Goal: Information Seeking & Learning: Learn about a topic

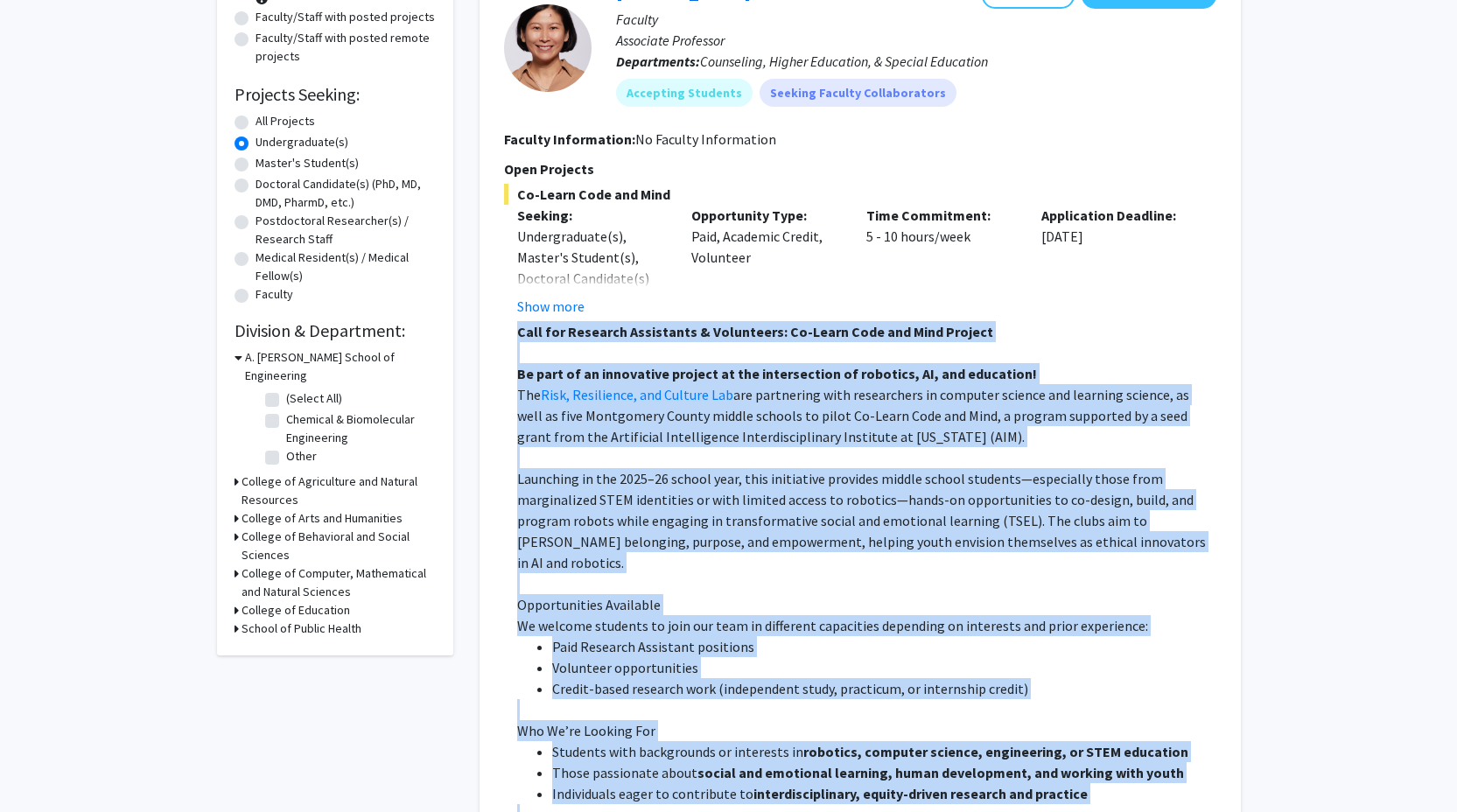
scroll to position [219, 0]
click at [714, 229] on div "Opportunity Type: Paid, Academic Credit, Volunteer" at bounding box center [766, 261] width 175 height 112
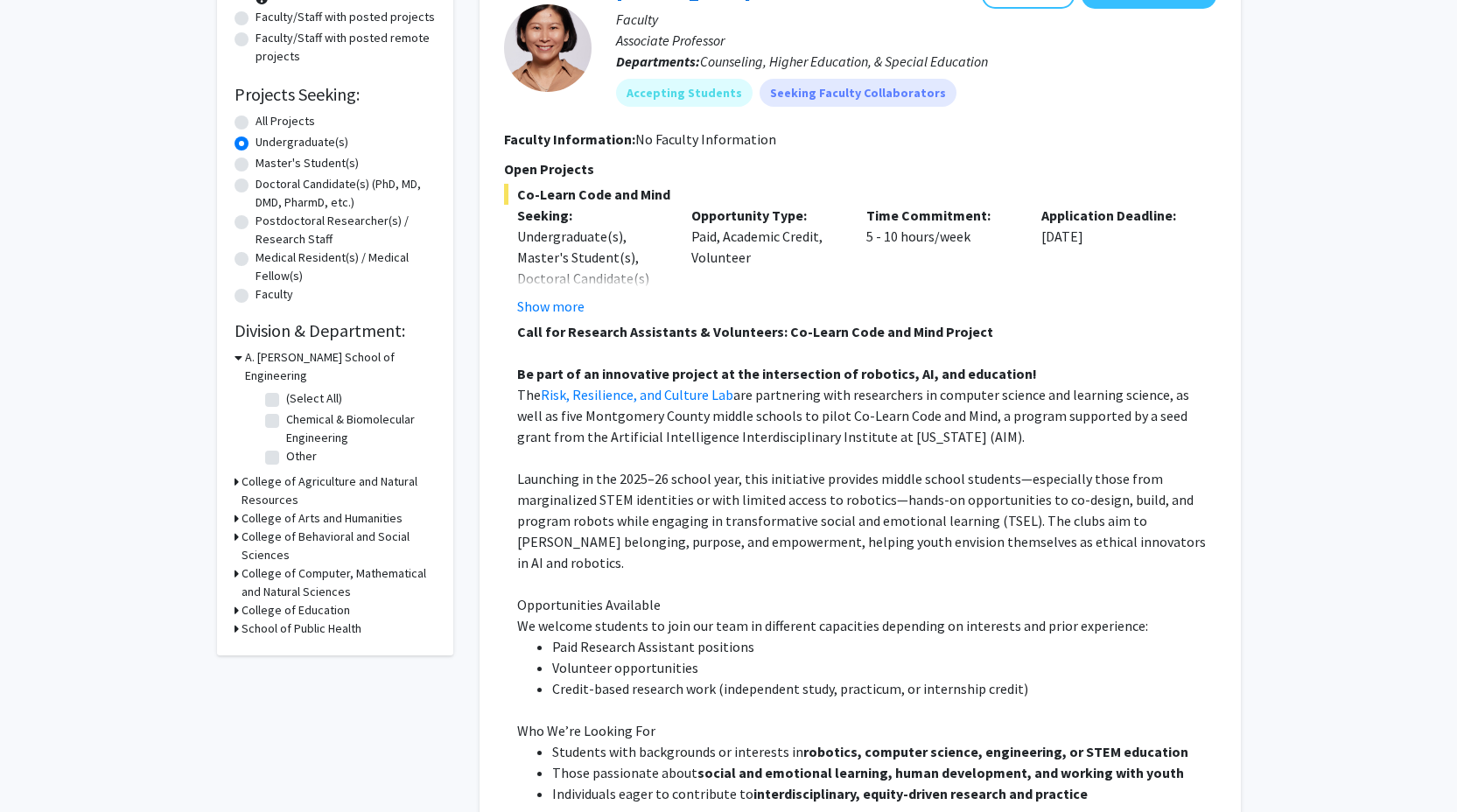
drag, startPoint x: 685, startPoint y: 199, endPoint x: 508, endPoint y: 191, distance: 177.2
click at [508, 191] on span "Co-Learn Code and Mind" at bounding box center [860, 193] width 712 height 21
copy span "Co-Learn Code and Mind"
click at [559, 303] on button "Show more" at bounding box center [550, 305] width 68 height 21
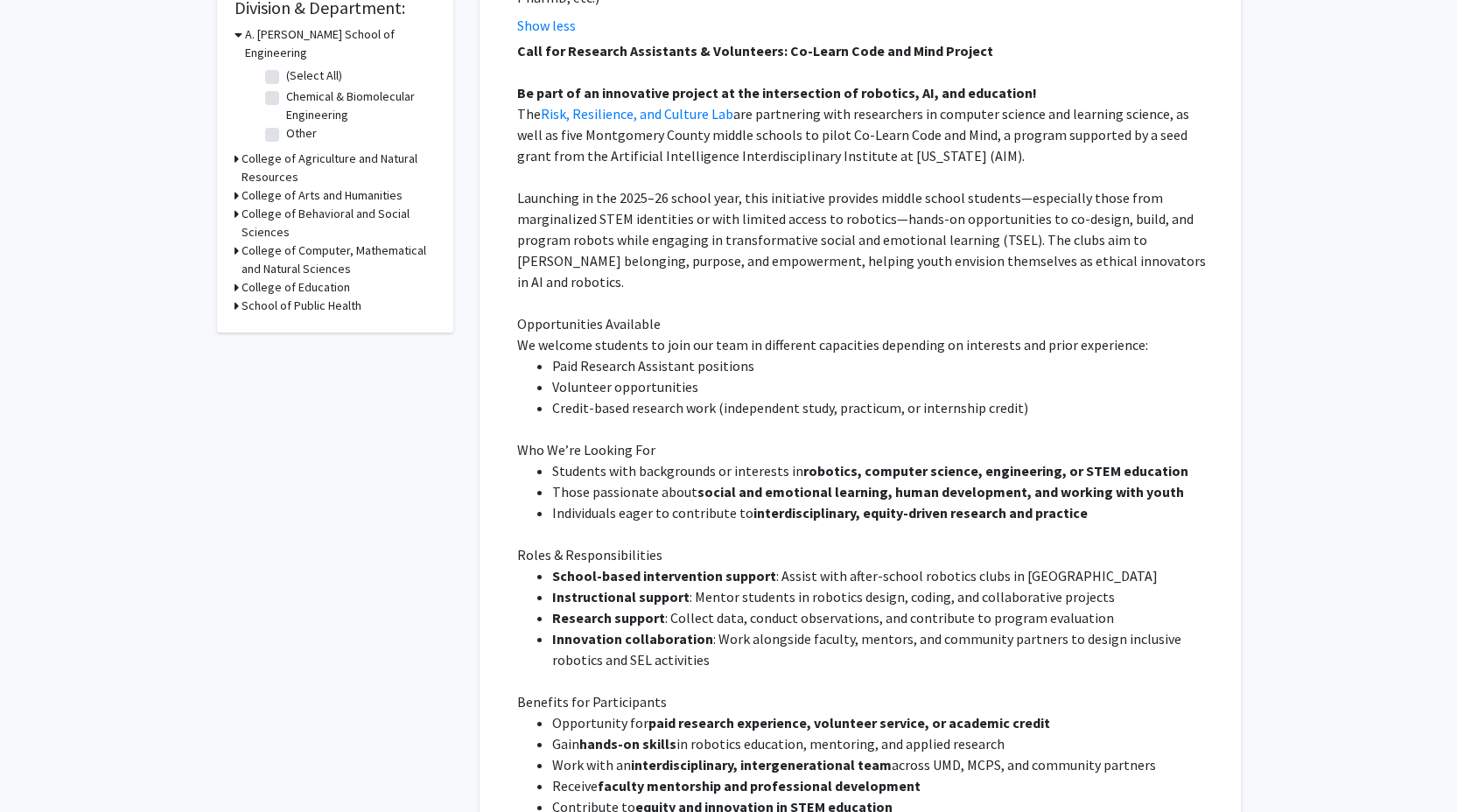
scroll to position [583, 0]
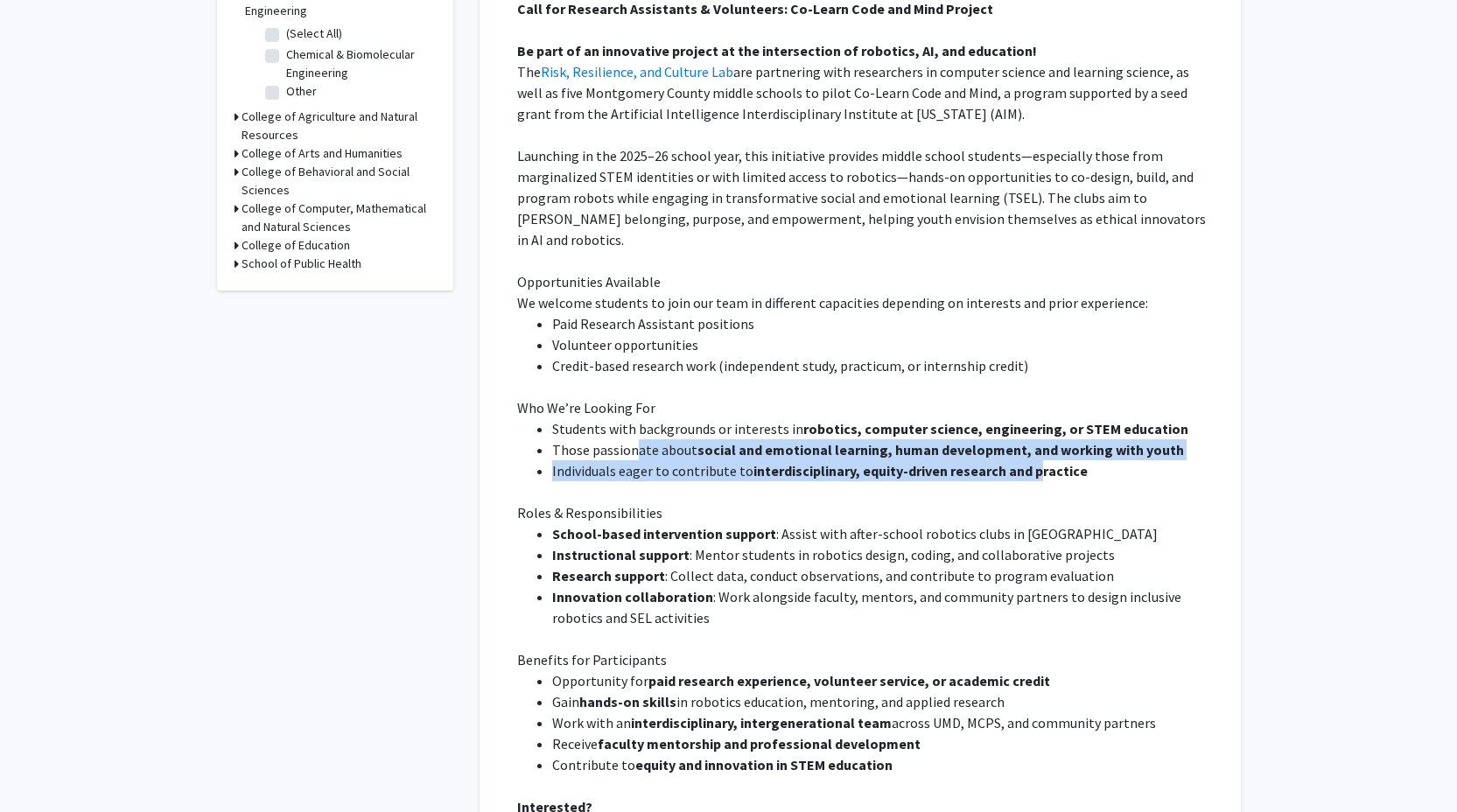
drag, startPoint x: 633, startPoint y: 419, endPoint x: 1034, endPoint y: 451, distance: 402.3
click at [1034, 451] on ul "Students with backgrounds or interests in robotics, computer science, engineeri…" at bounding box center [866, 450] width 699 height 63
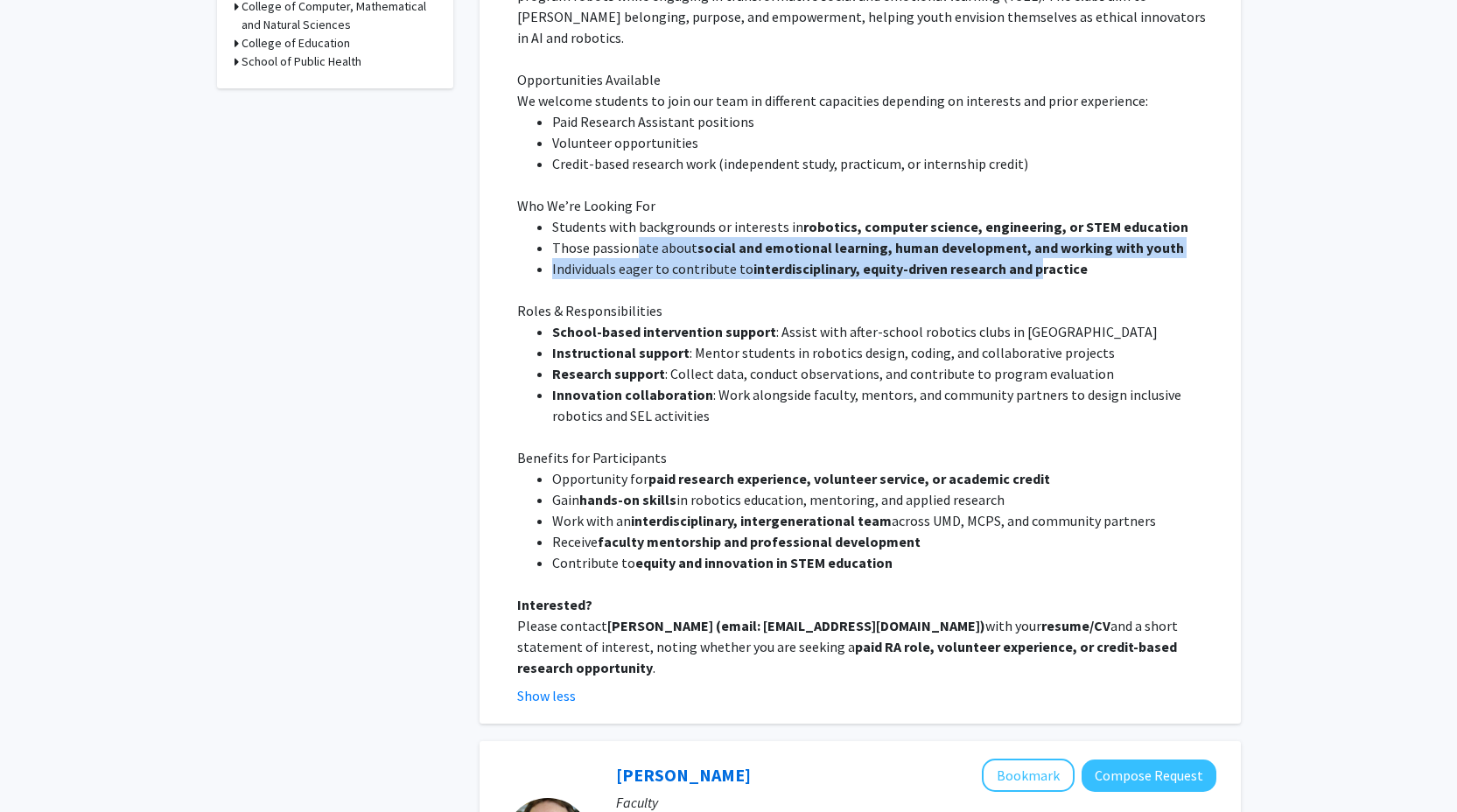
scroll to position [705, 0]
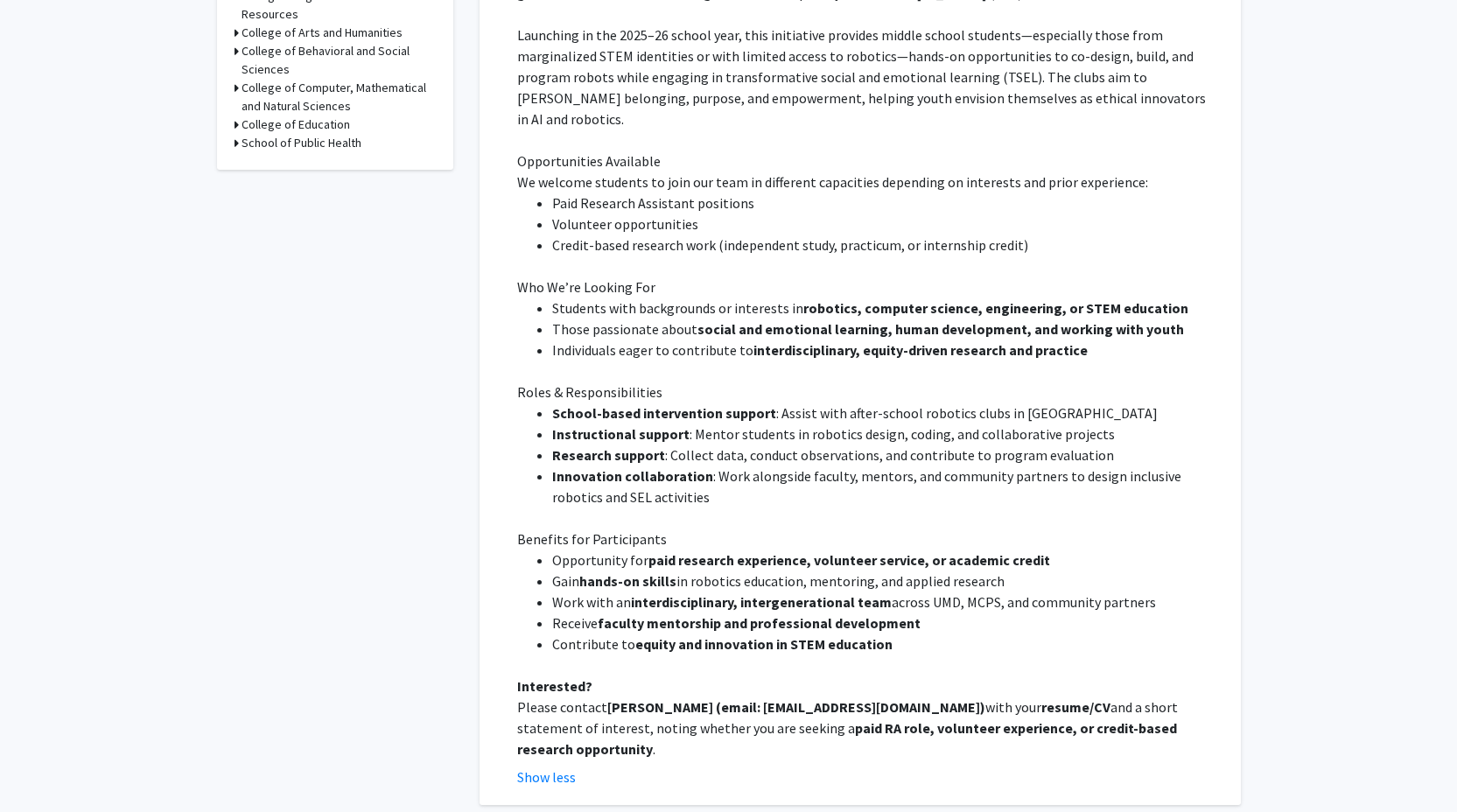
click at [660, 404] on strong "School-based intervention support" at bounding box center [664, 412] width 224 height 17
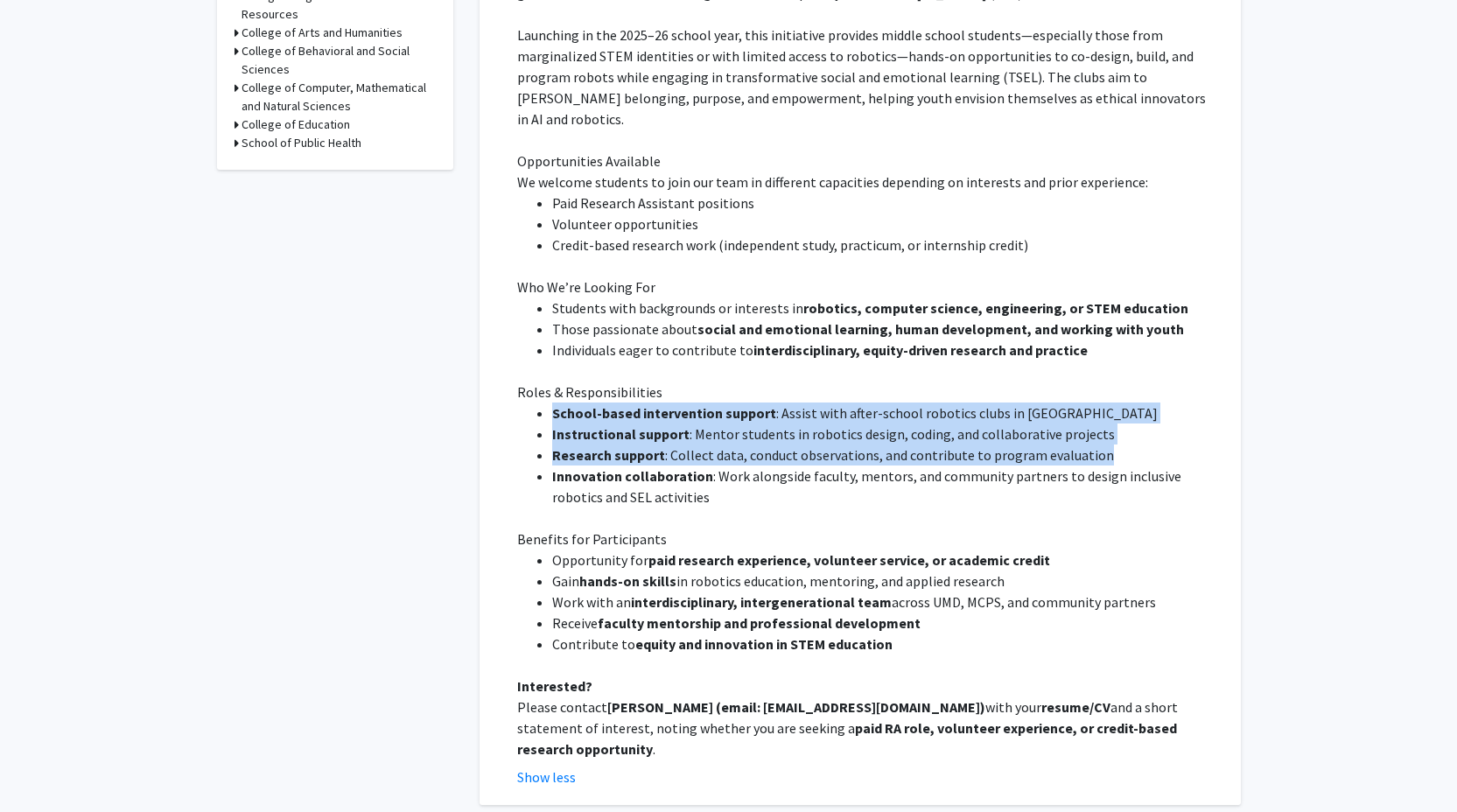
drag, startPoint x: 542, startPoint y: 391, endPoint x: 1107, endPoint y: 440, distance: 567.1
click at [1107, 440] on ul "School-based intervention support : Assist with after-school robotics clubs in …" at bounding box center [866, 455] width 699 height 105
click at [1114, 444] on li "Research support : Collect data, conduct observations, and contribute to progra…" at bounding box center [883, 454] width 664 height 21
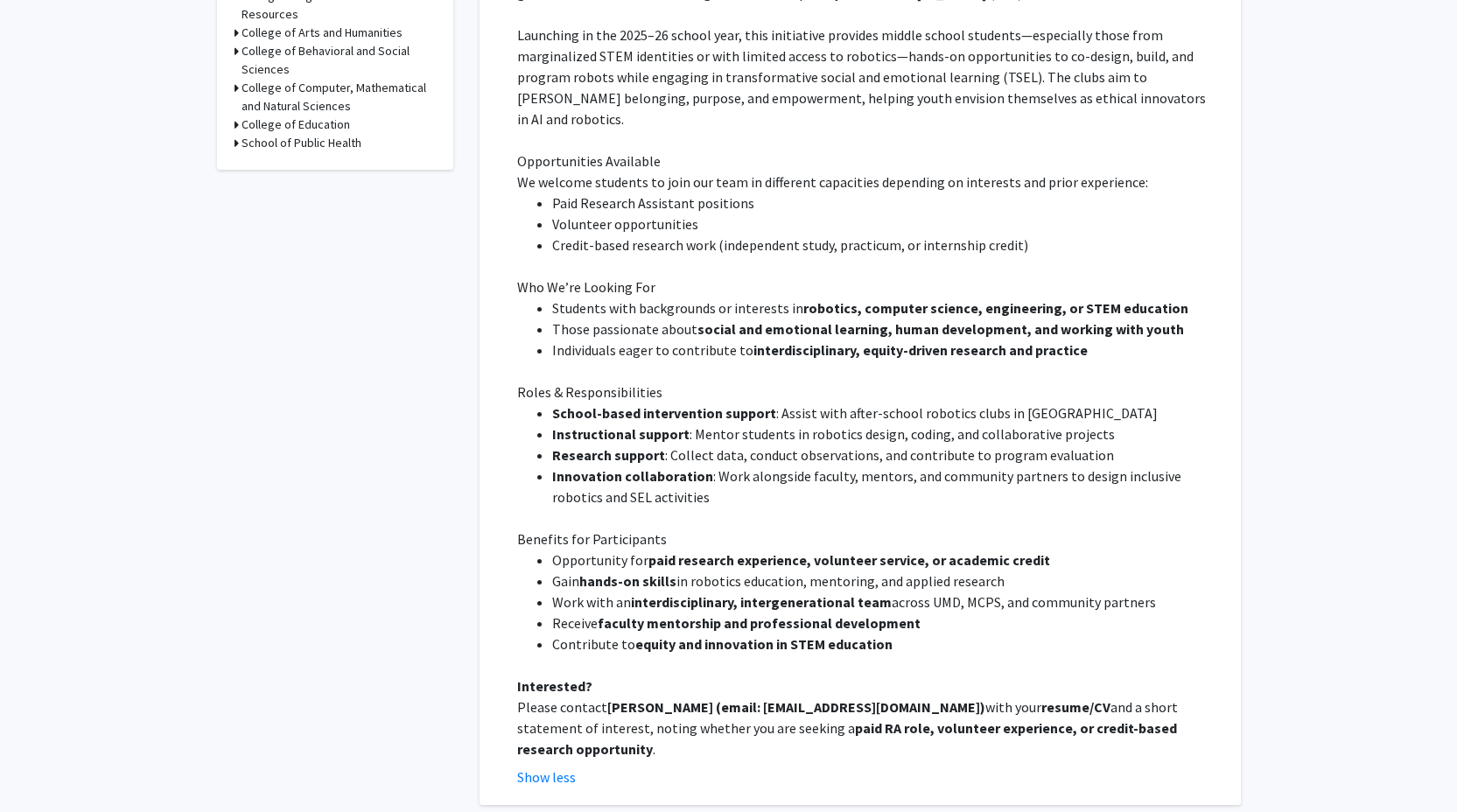
click at [1114, 444] on li "Research support : Collect data, conduct observations, and contribute to progra…" at bounding box center [883, 454] width 664 height 21
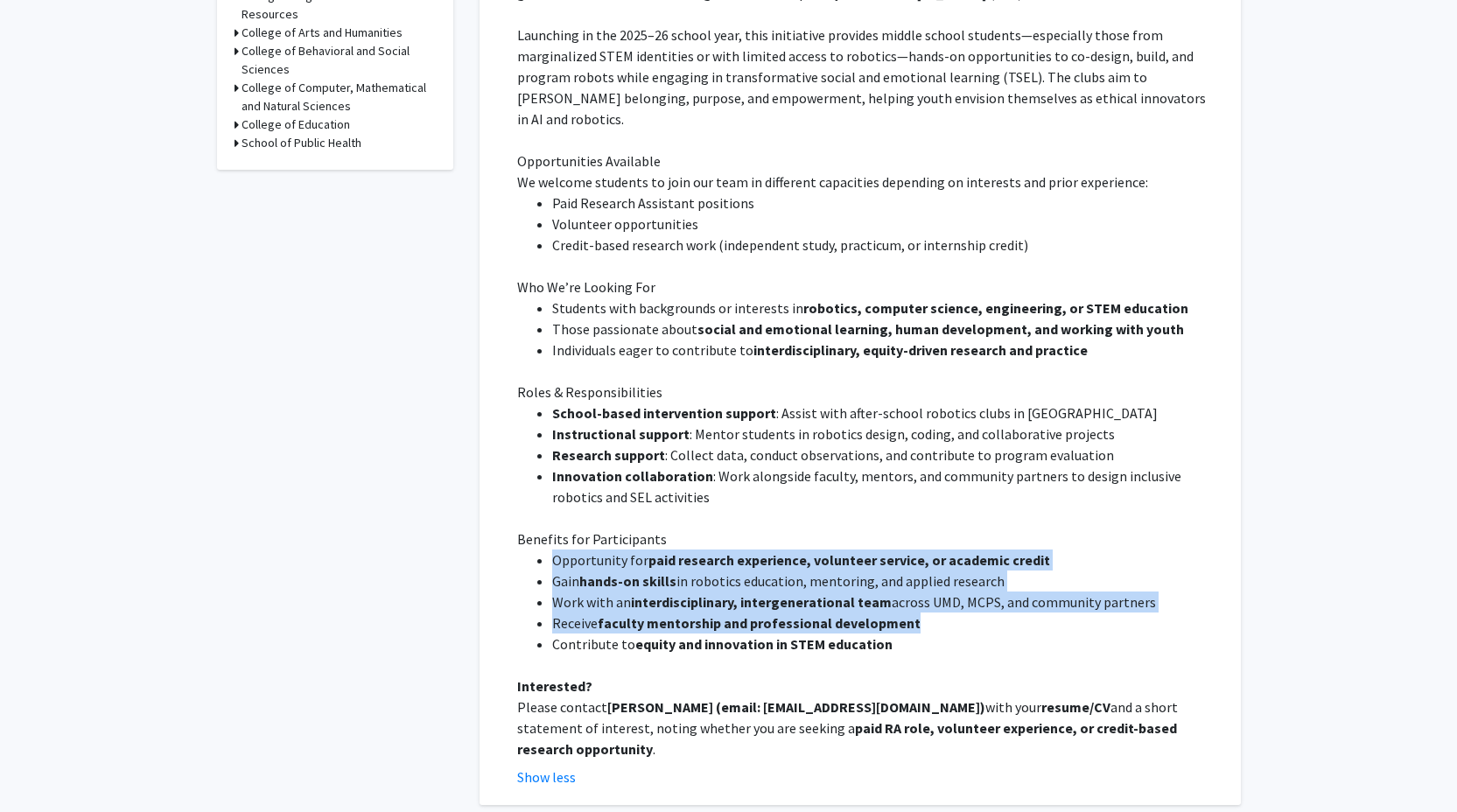
drag, startPoint x: 547, startPoint y: 536, endPoint x: 911, endPoint y: 610, distance: 371.4
click at [911, 610] on ul "Opportunity for paid research experience, volunteer service, or academic credit…" at bounding box center [866, 602] width 699 height 105
